Goal: Task Accomplishment & Management: Manage account settings

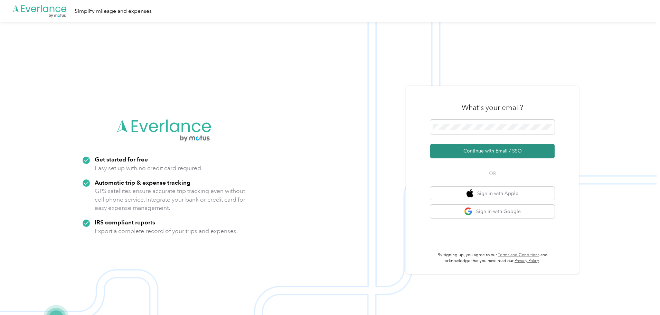
click at [459, 146] on button "Continue with Email / SSO" at bounding box center [492, 151] width 124 height 15
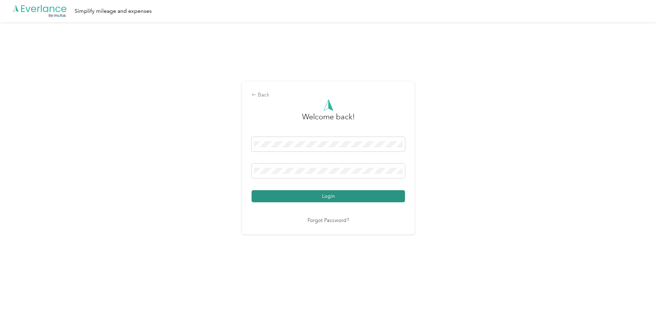
click at [309, 197] on button "Login" at bounding box center [328, 196] width 153 height 12
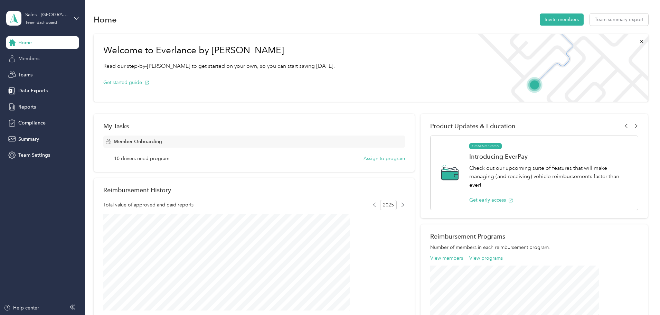
click at [30, 61] on span "Members" at bounding box center [28, 58] width 21 height 7
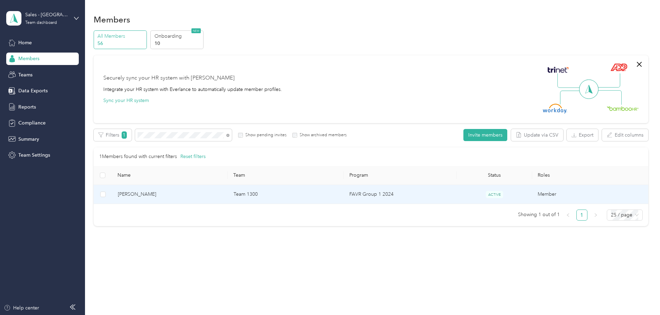
click at [186, 195] on span "[PERSON_NAME]" at bounding box center [170, 194] width 105 height 8
